Goal: Transaction & Acquisition: Download file/media

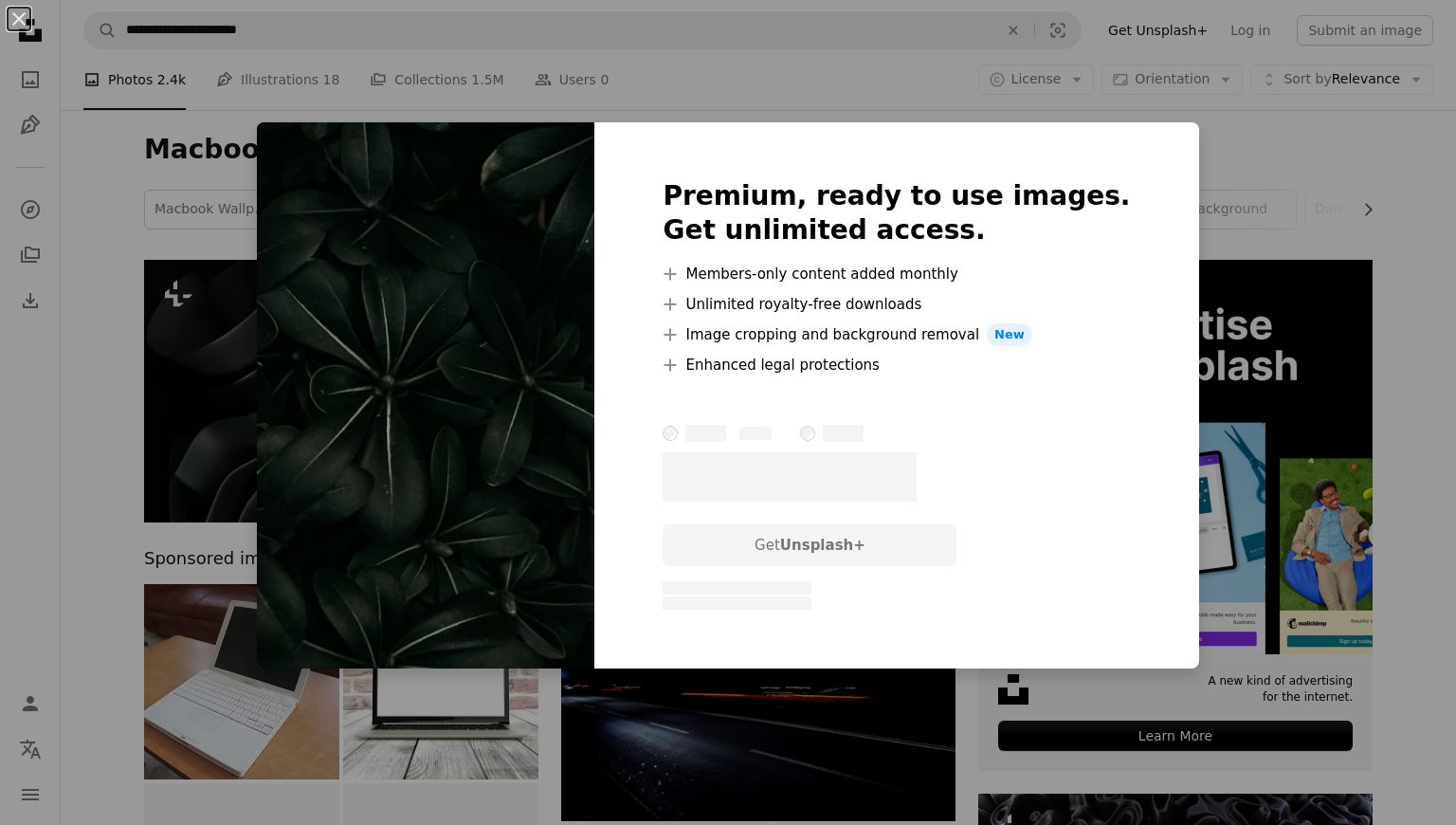
scroll to position [5658, 0]
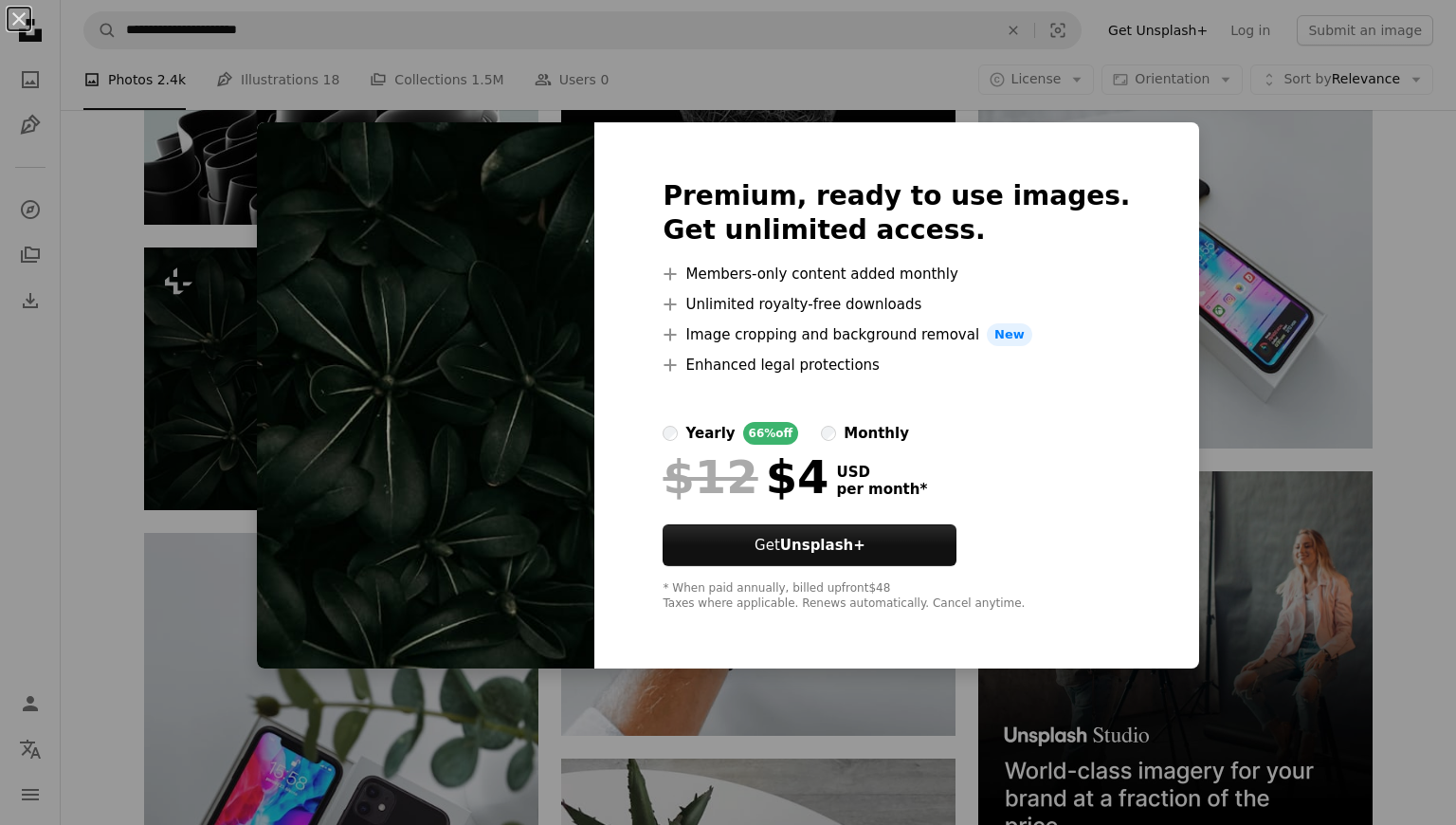
click at [350, 153] on img at bounding box center [425, 395] width 337 height 546
click at [254, 316] on div "An X shape Premium, ready to use images. Get unlimited access. A plus sign Memb…" at bounding box center [728, 412] width 1456 height 825
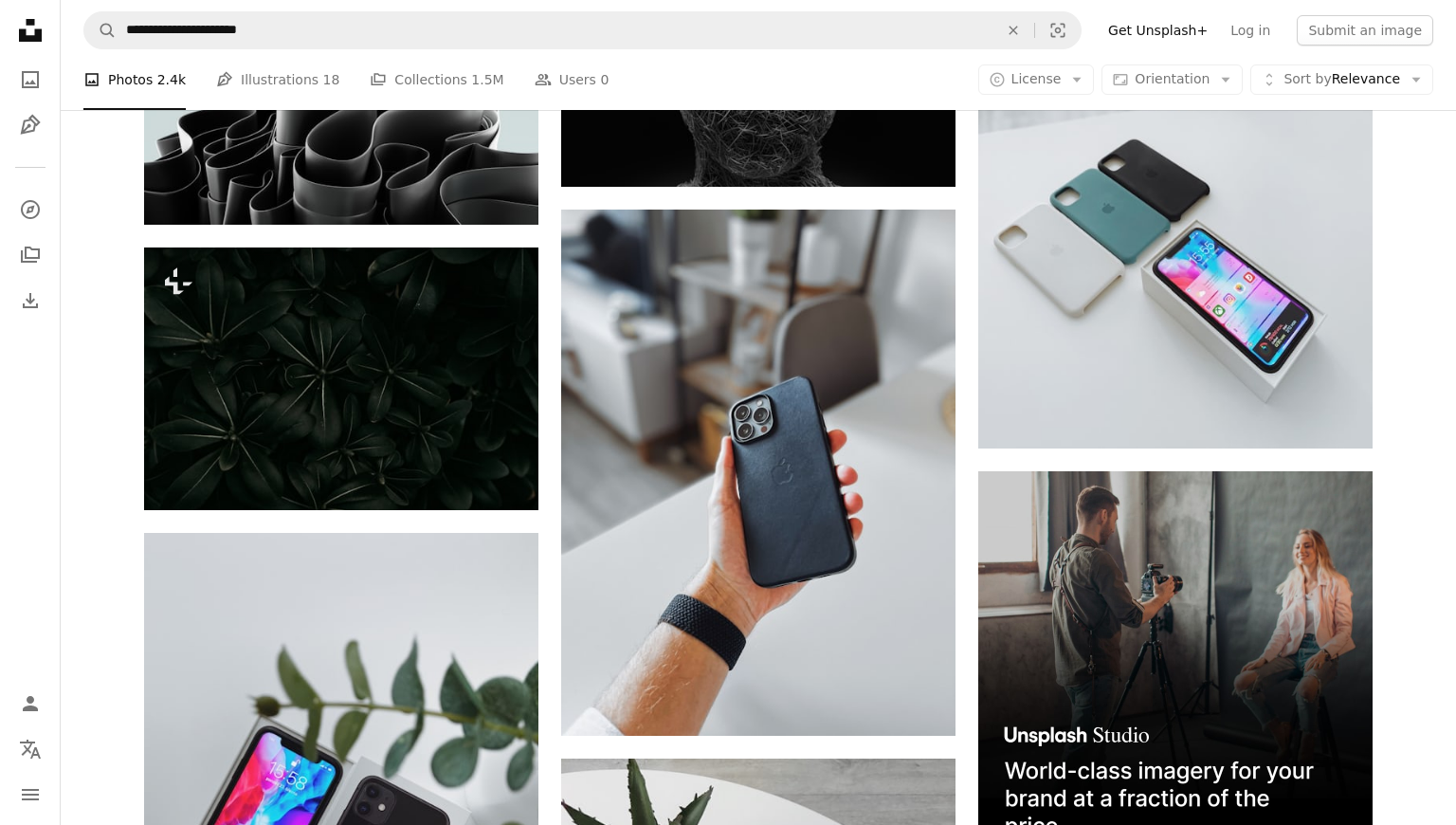
click at [254, 316] on img at bounding box center [341, 379] width 395 height 262
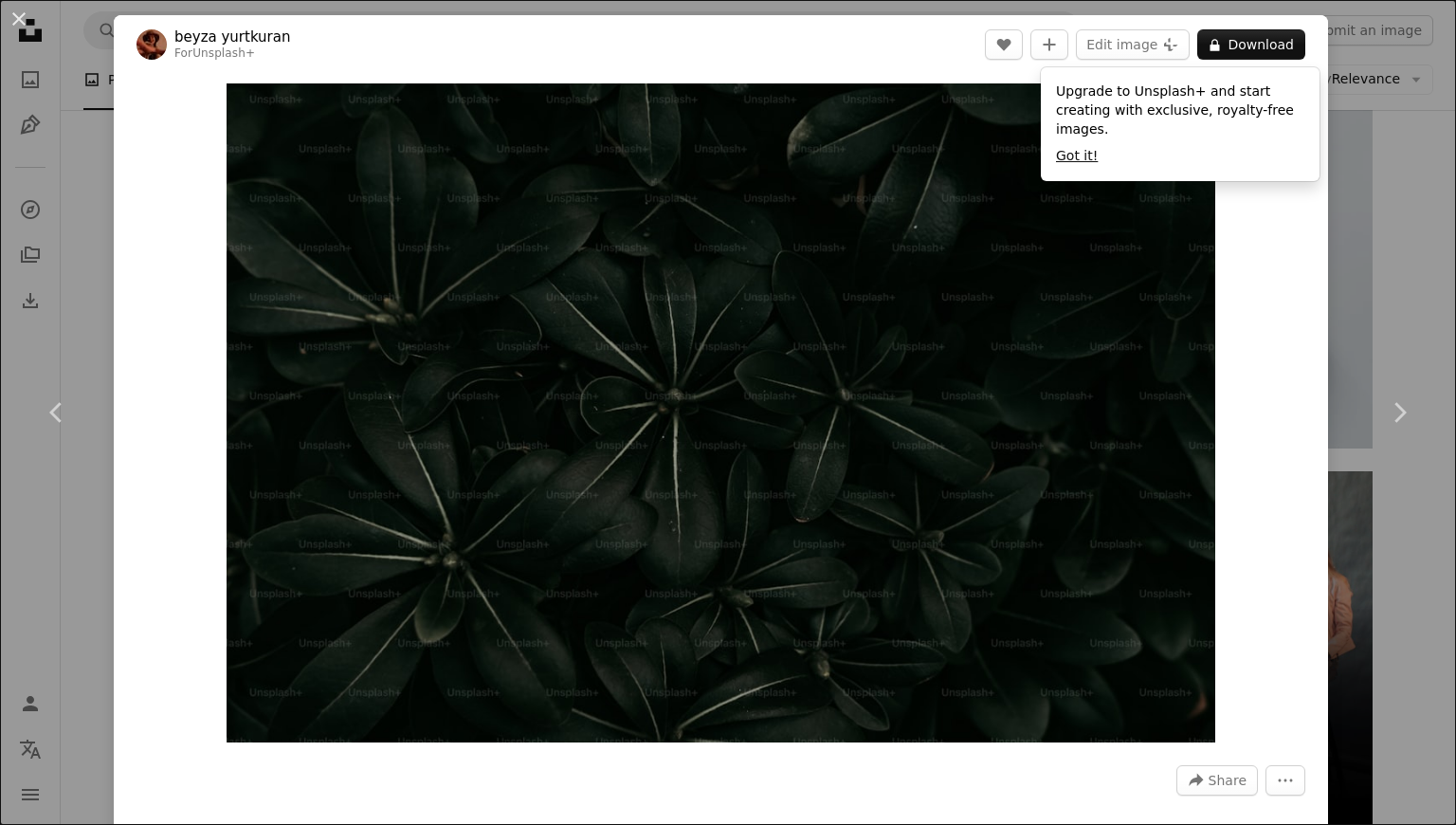
click at [1076, 155] on button "Got it!" at bounding box center [1077, 156] width 42 height 19
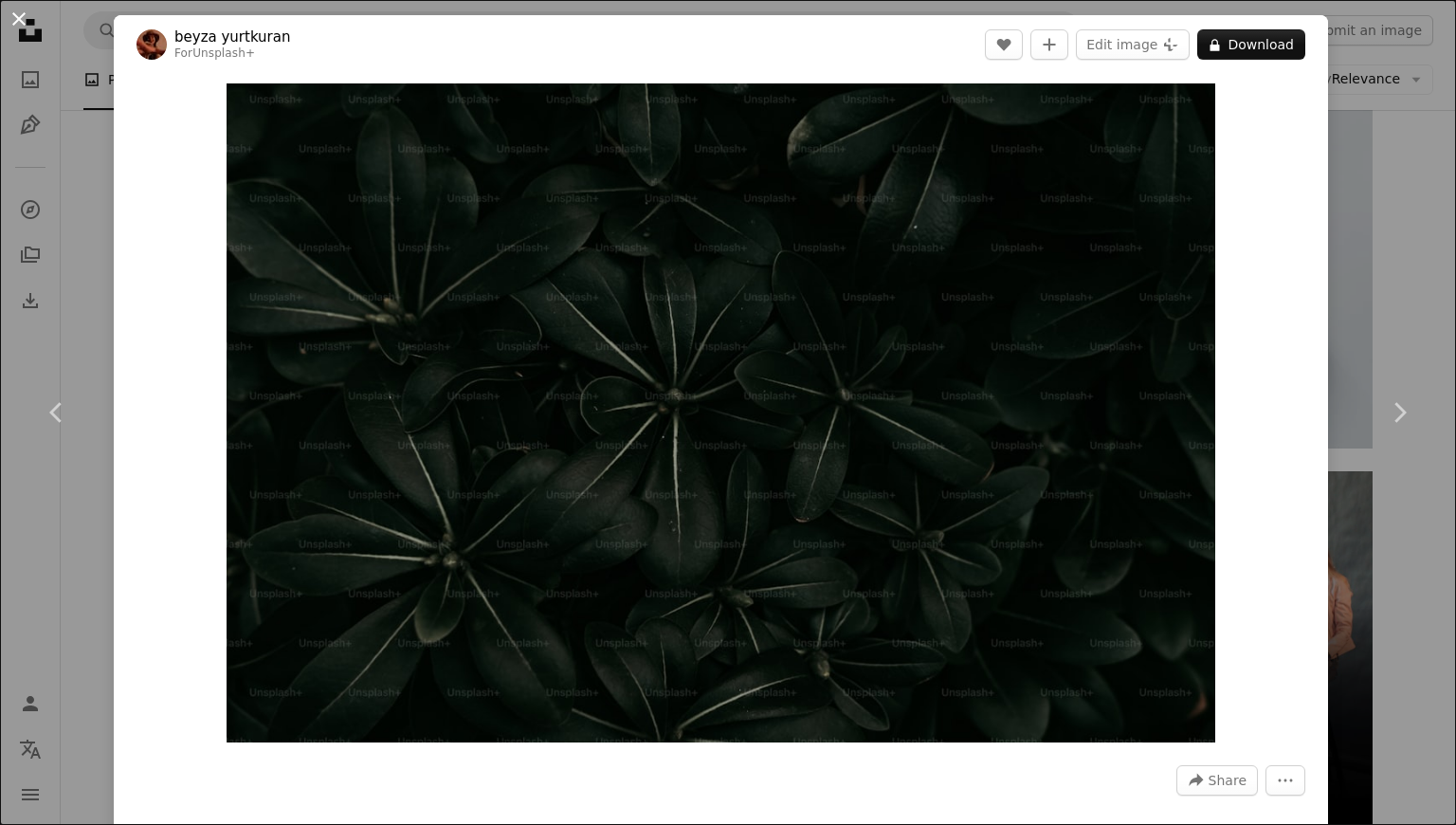
click at [21, 17] on button "An X shape" at bounding box center [18, 18] width 22 height 22
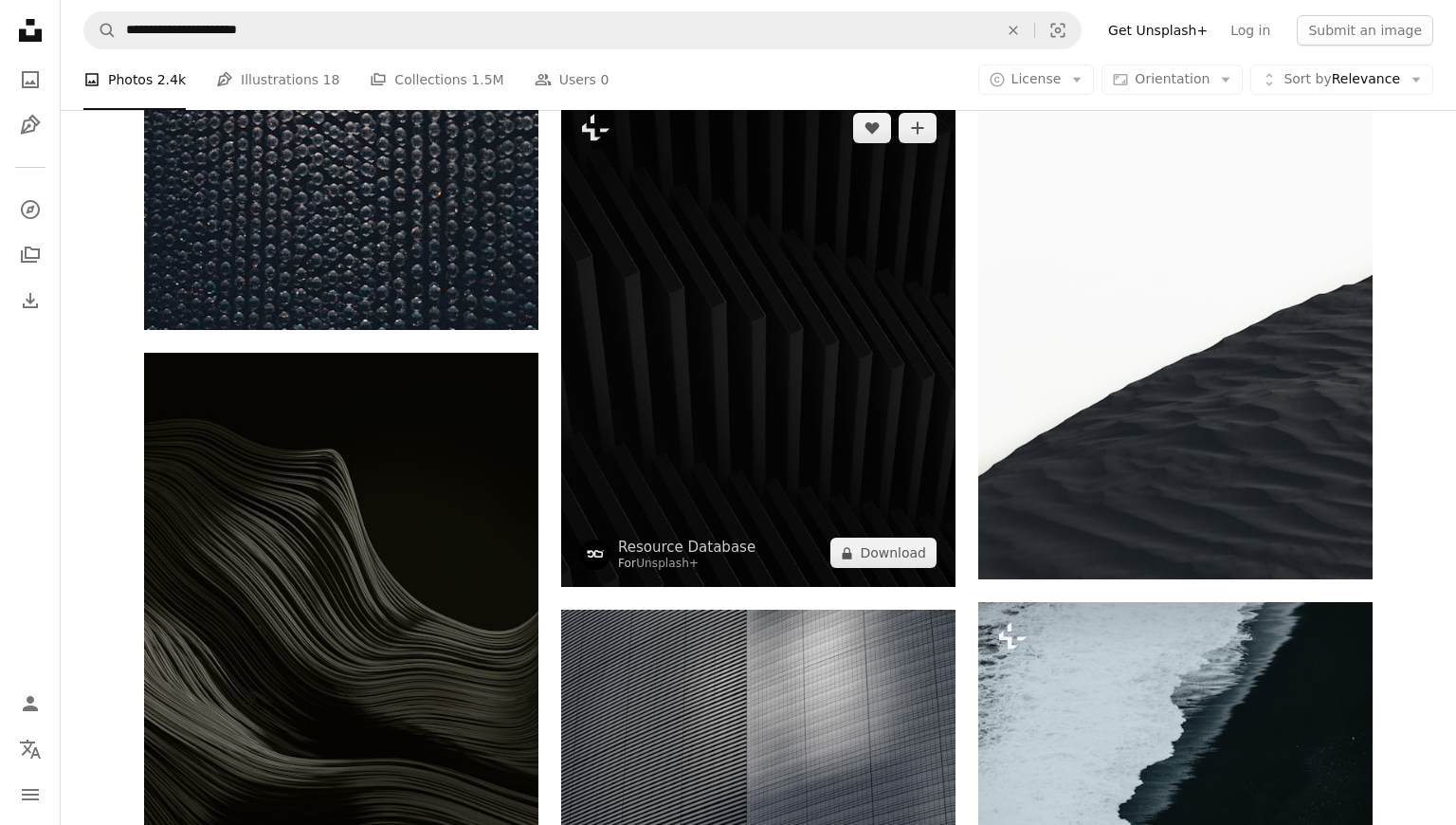
scroll to position [18088, 0]
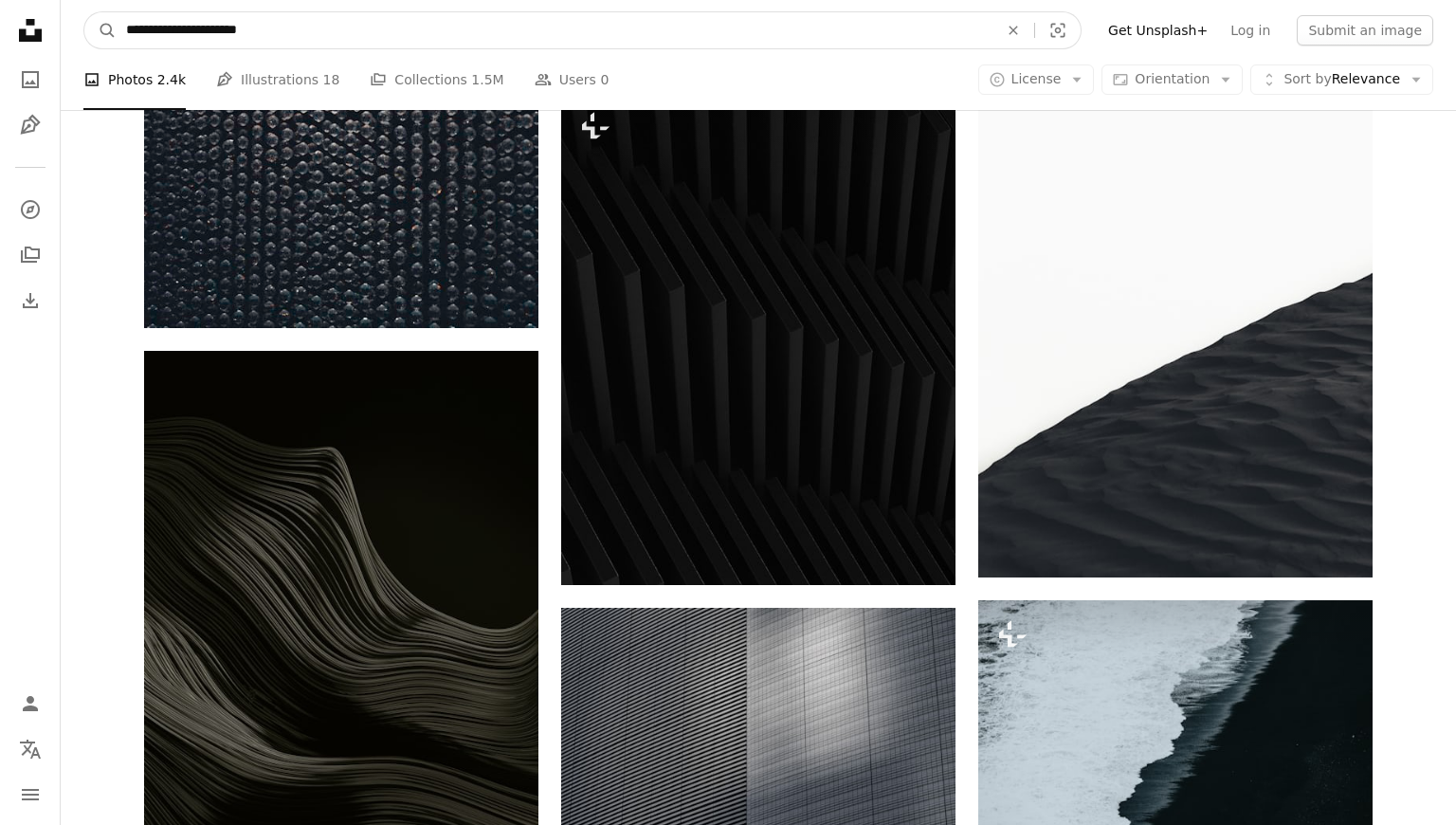
click at [371, 23] on input "**********" at bounding box center [554, 30] width 876 height 36
type input "**********"
click at [100, 30] on button "A magnifying glass" at bounding box center [100, 30] width 32 height 36
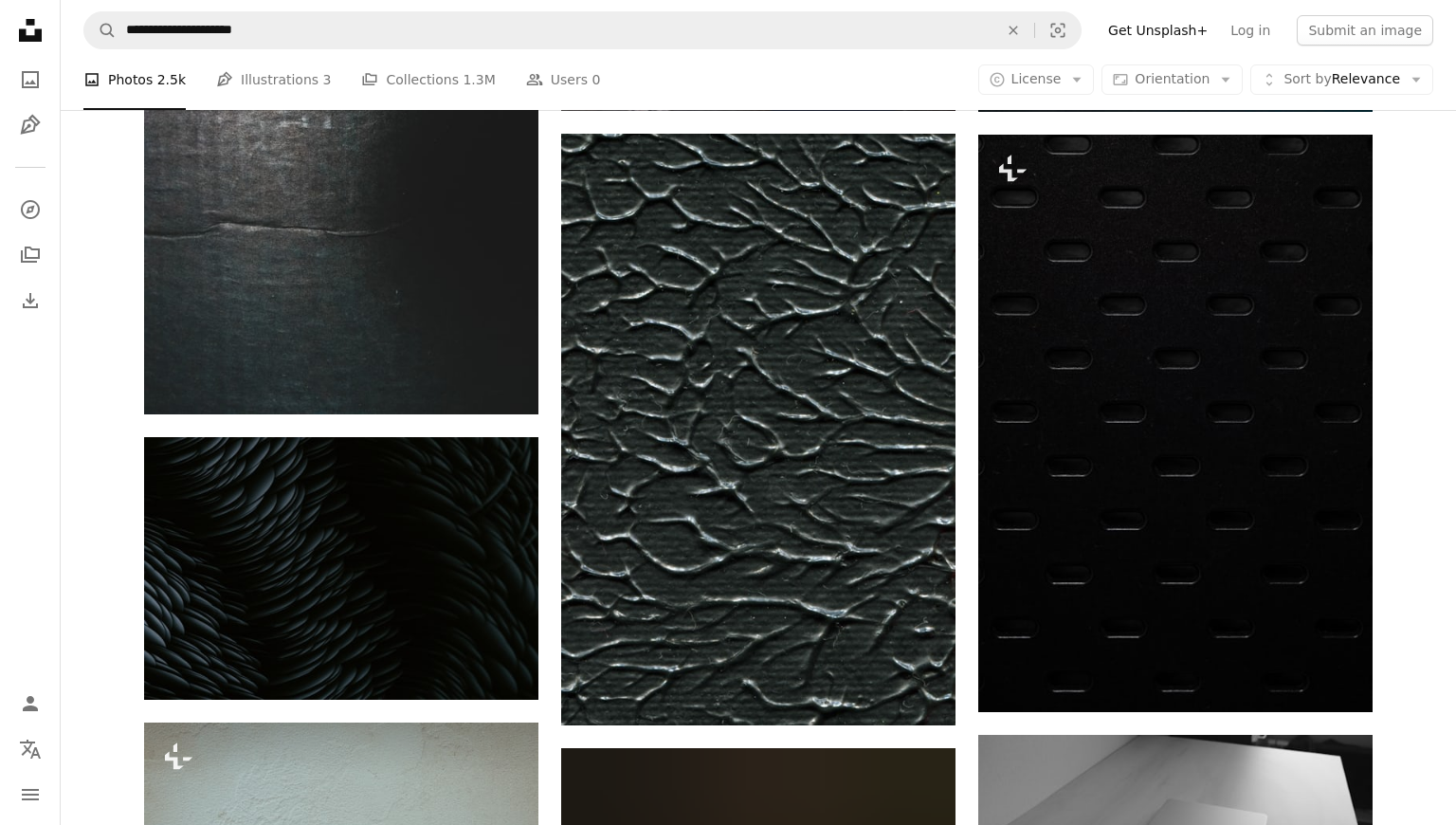
scroll to position [29582, 0]
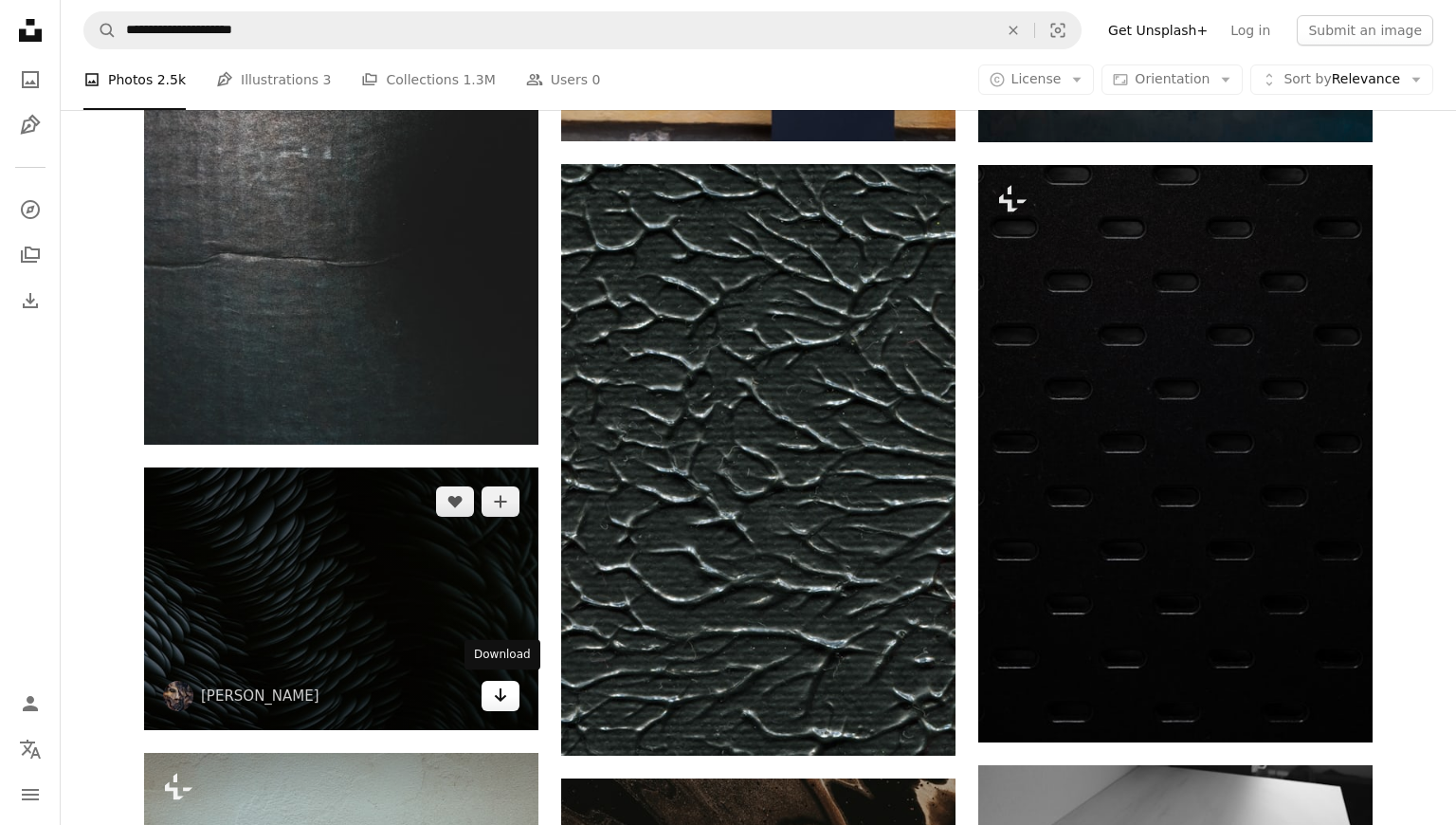
click at [503, 694] on icon "Download" at bounding box center [501, 695] width 13 height 14
